Goal: Task Accomplishment & Management: Manage account settings

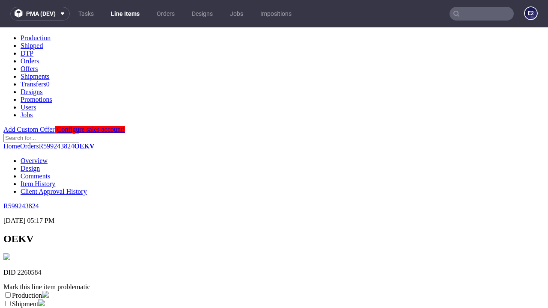
scroll to position [151, 0]
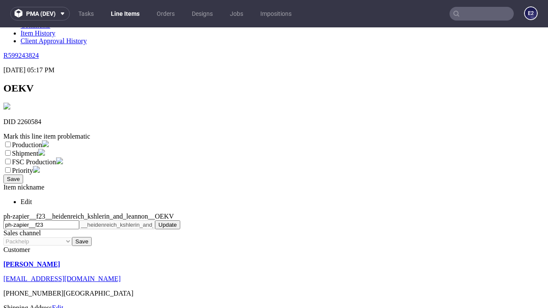
select select "dtp_ca_needed"
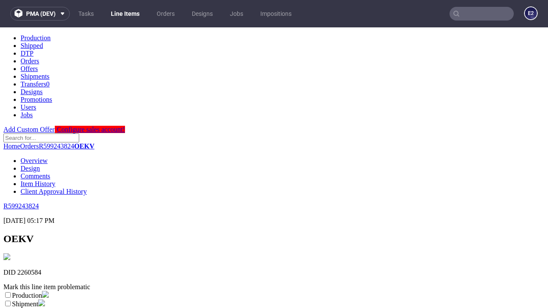
scroll to position [0, 0]
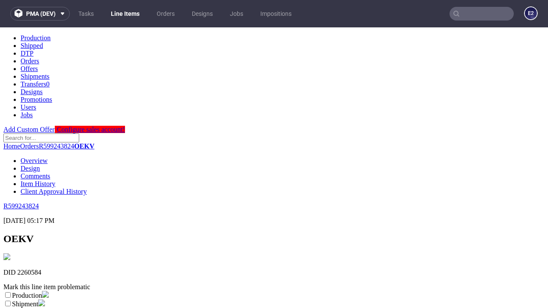
checkbox input "true"
